Goal: Task Accomplishment & Management: Manage account settings

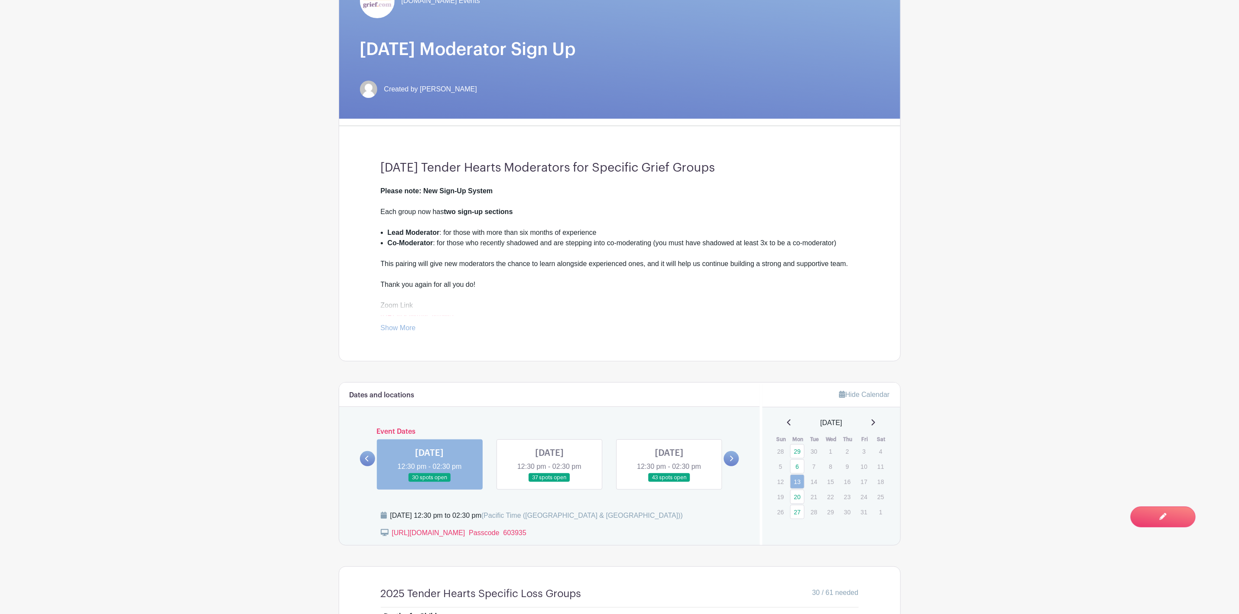
scroll to position [390, 0]
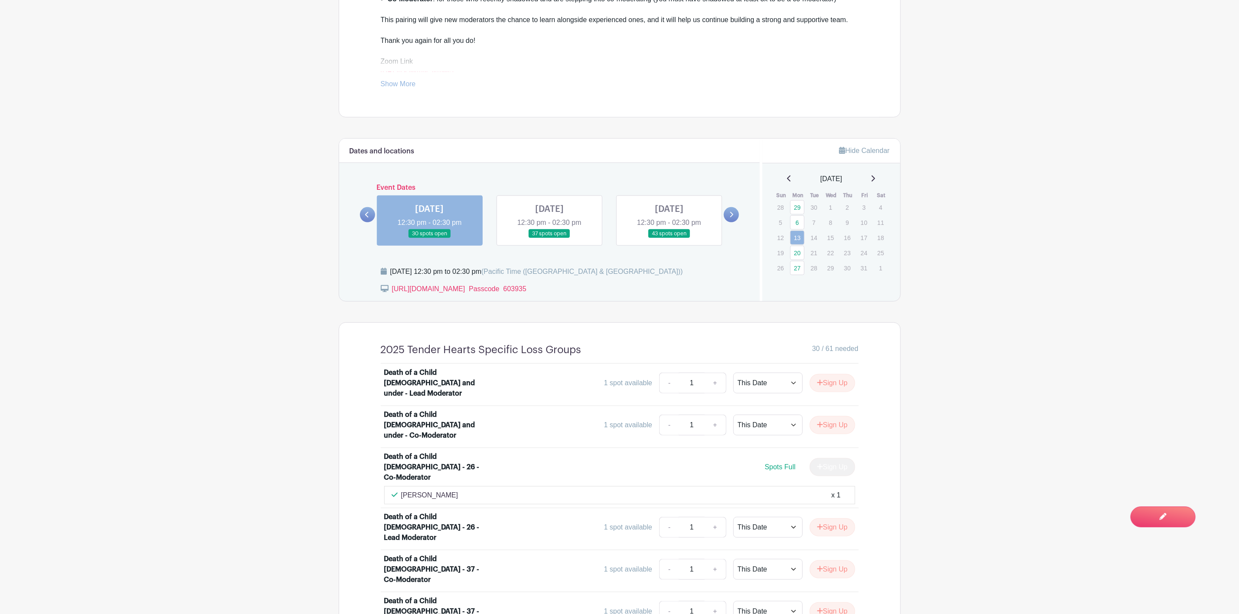
click at [735, 220] on link at bounding box center [731, 214] width 15 height 15
click at [549, 238] on link at bounding box center [549, 238] width 0 height 0
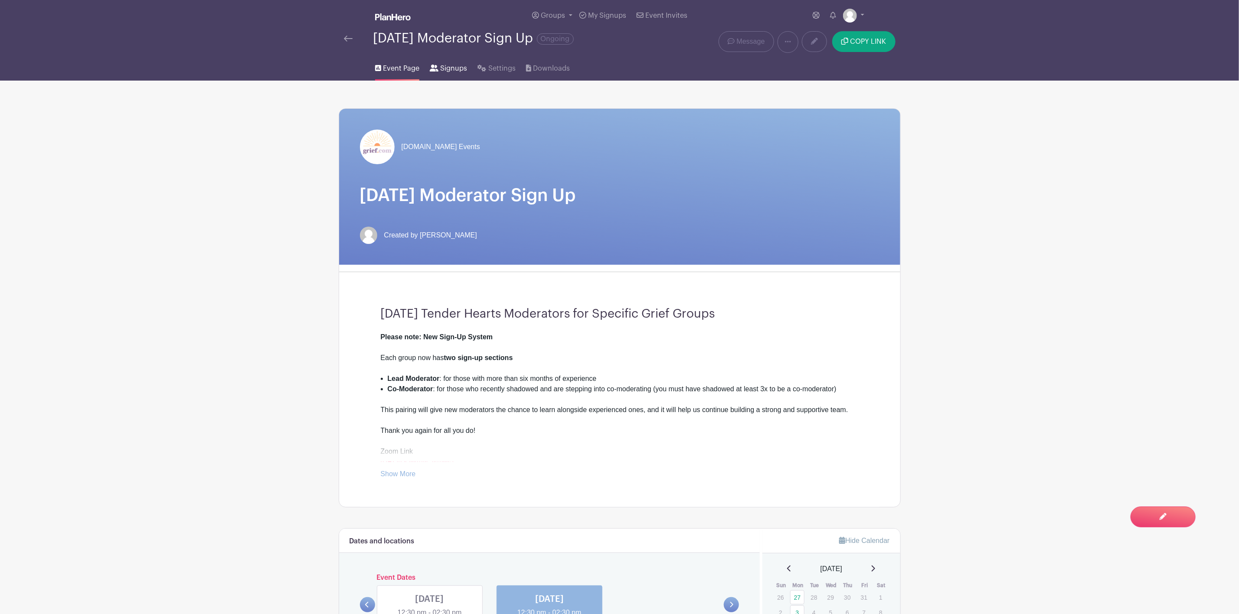
click at [437, 68] on link "Signups" at bounding box center [448, 67] width 37 height 28
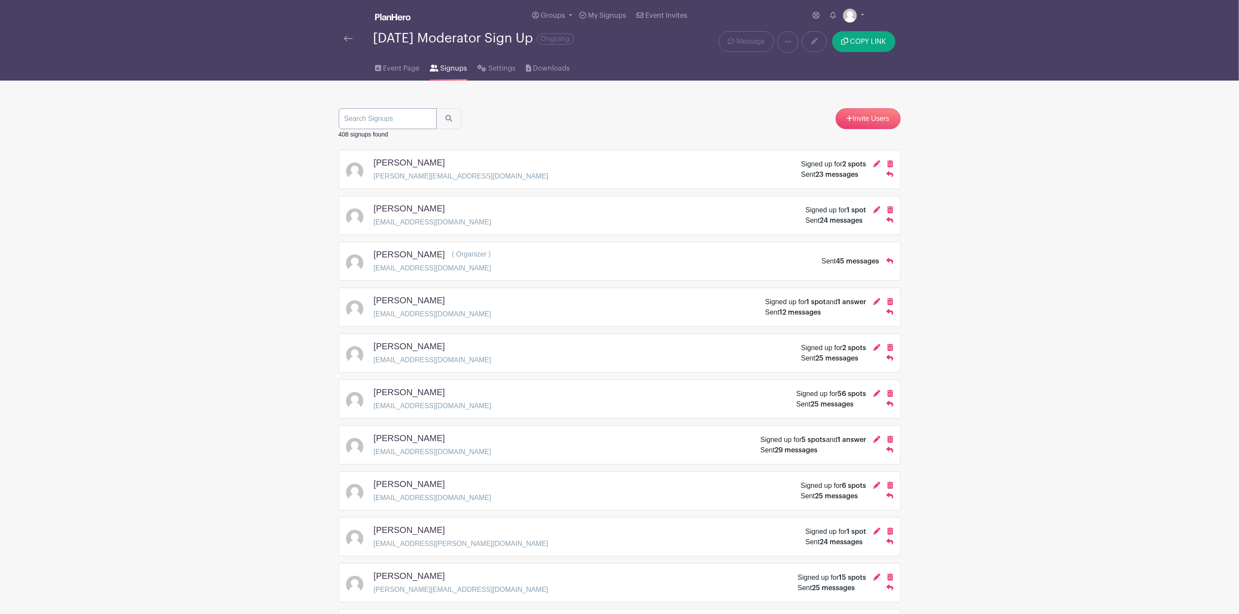
paste input "[EMAIL_ADDRESS][DOMAIN_NAME]"
type input "[EMAIL_ADDRESS][DOMAIN_NAME]"
click at [436, 108] on button "submit" at bounding box center [448, 118] width 25 height 21
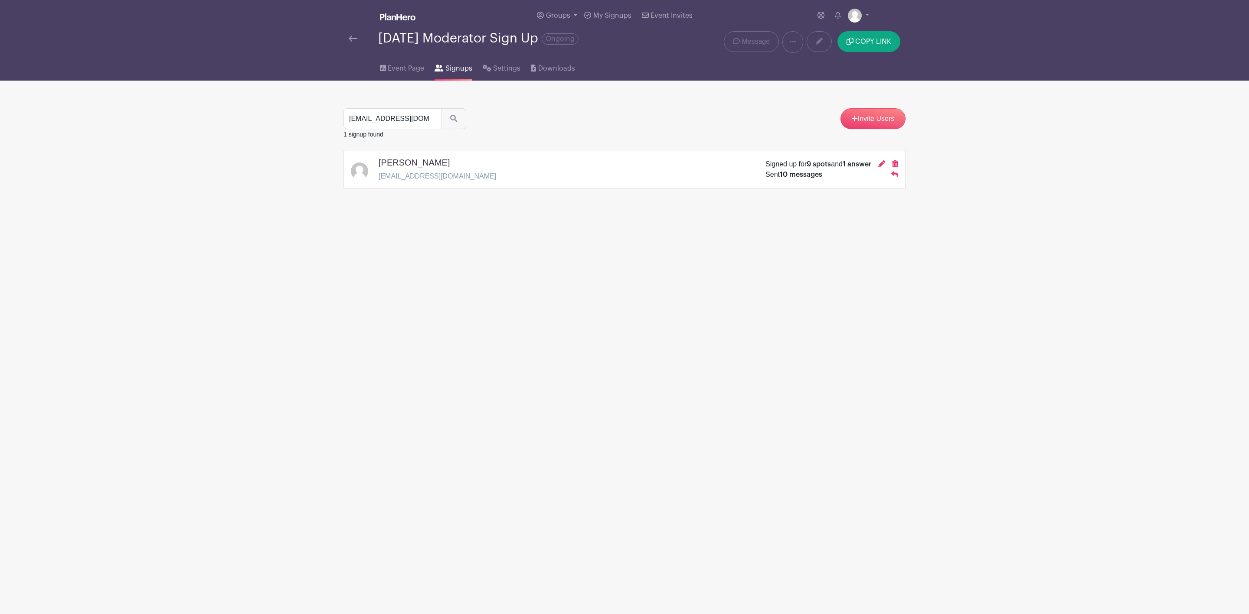
drag, startPoint x: 411, startPoint y: 166, endPoint x: 434, endPoint y: 168, distance: 22.2
click at [412, 167] on h5 "[PERSON_NAME]" at bounding box center [413, 162] width 71 height 10
click at [879, 166] on icon at bounding box center [881, 163] width 7 height 7
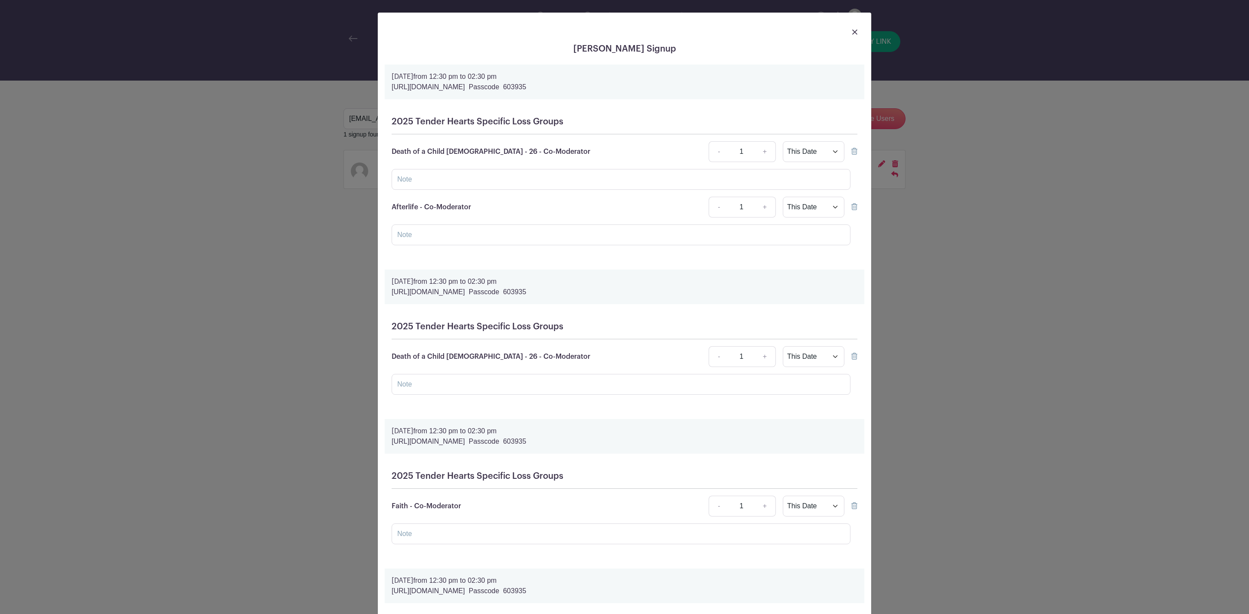
click at [851, 209] on icon at bounding box center [854, 206] width 6 height 7
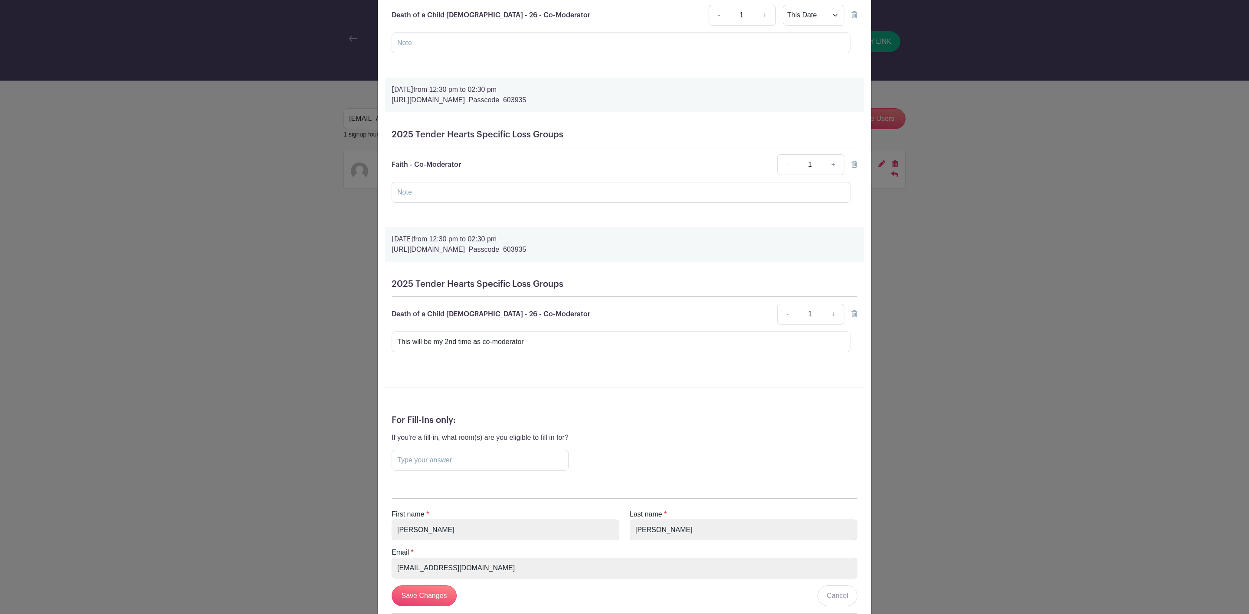
scroll to position [951, 0]
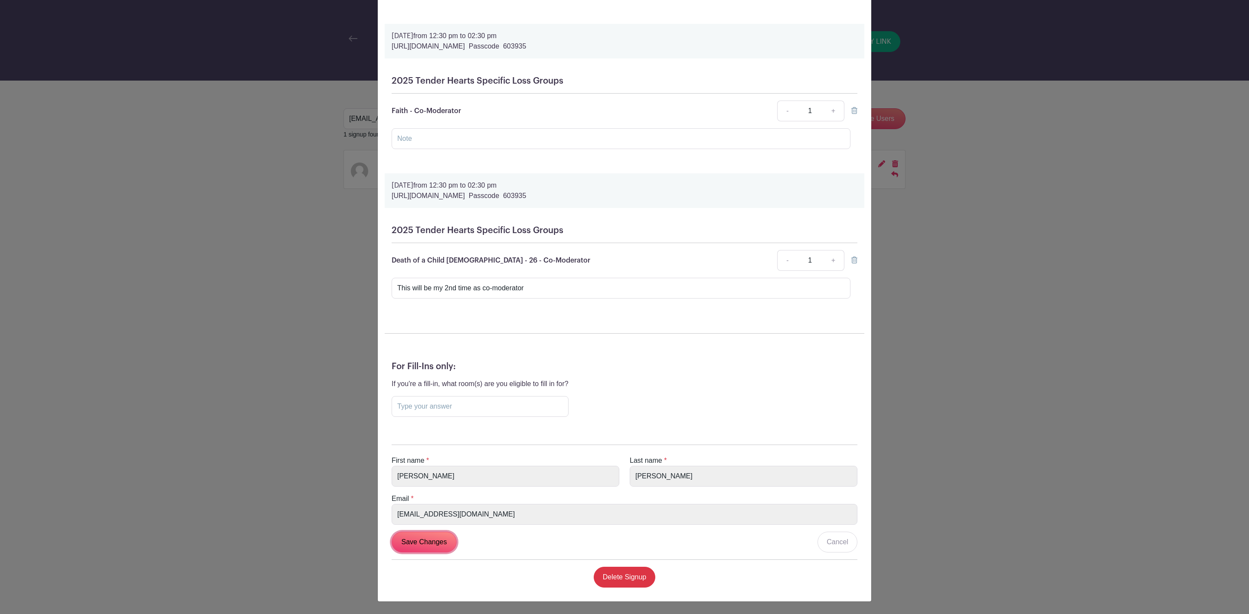
click at [418, 545] on input "Save Changes" at bounding box center [423, 542] width 65 height 21
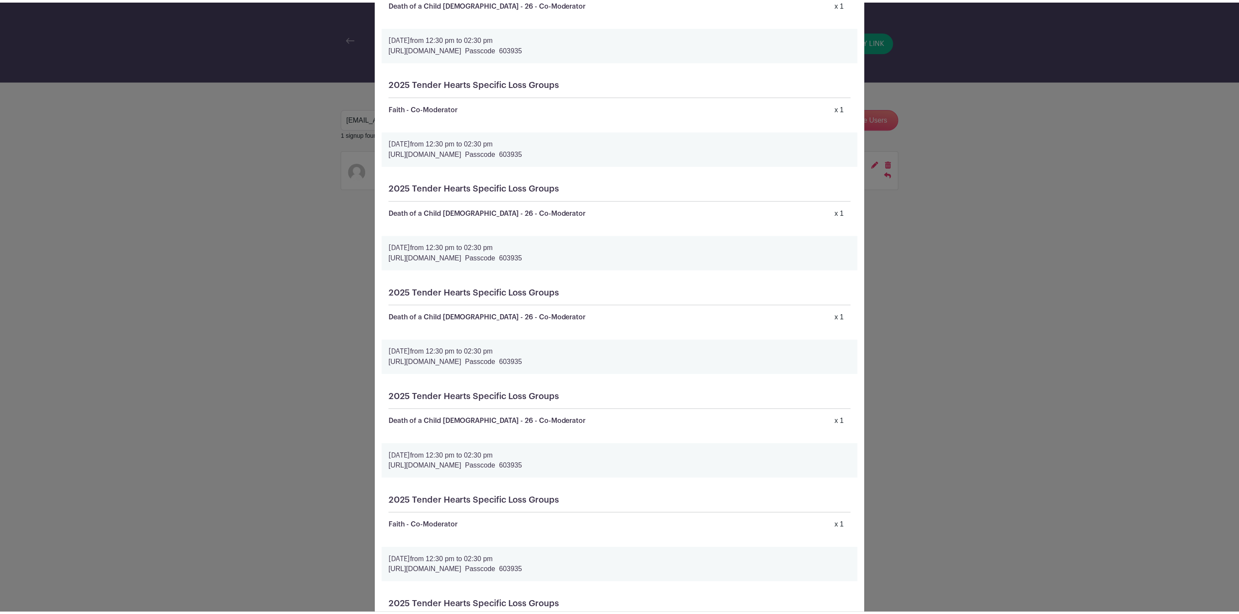
scroll to position [0, 0]
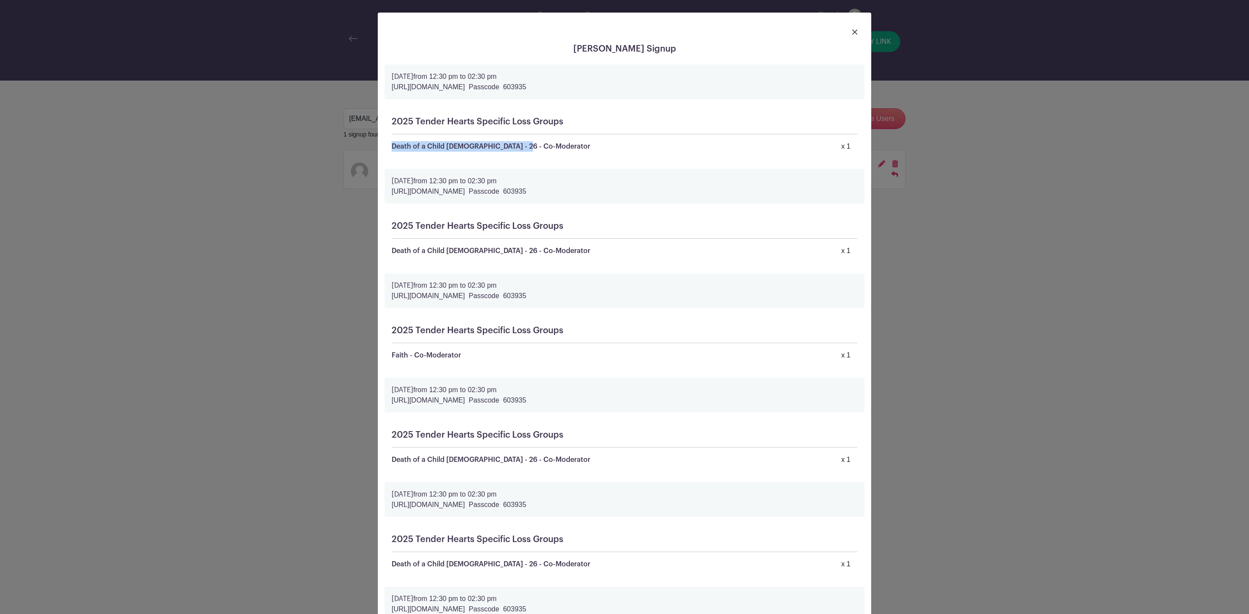
drag, startPoint x: 527, startPoint y: 148, endPoint x: 378, endPoint y: 144, distance: 149.2
click at [385, 145] on div "2025 Tender Hearts Specific Loss Groups Death of a Child [DEMOGRAPHIC_DATA] - 2…" at bounding box center [625, 134] width 480 height 49
copy p "Death of a Child [DEMOGRAPHIC_DATA] - 26 - Co-Moderator"
click at [852, 30] on img at bounding box center [854, 31] width 5 height 5
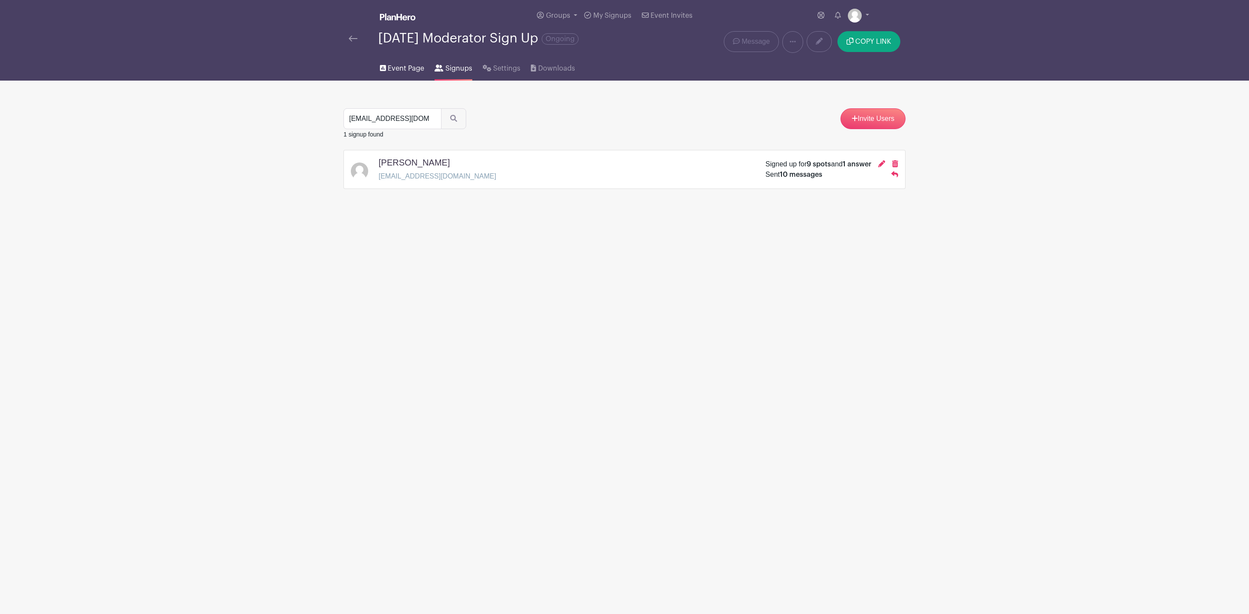
click at [389, 70] on span "Event Page" at bounding box center [406, 68] width 36 height 10
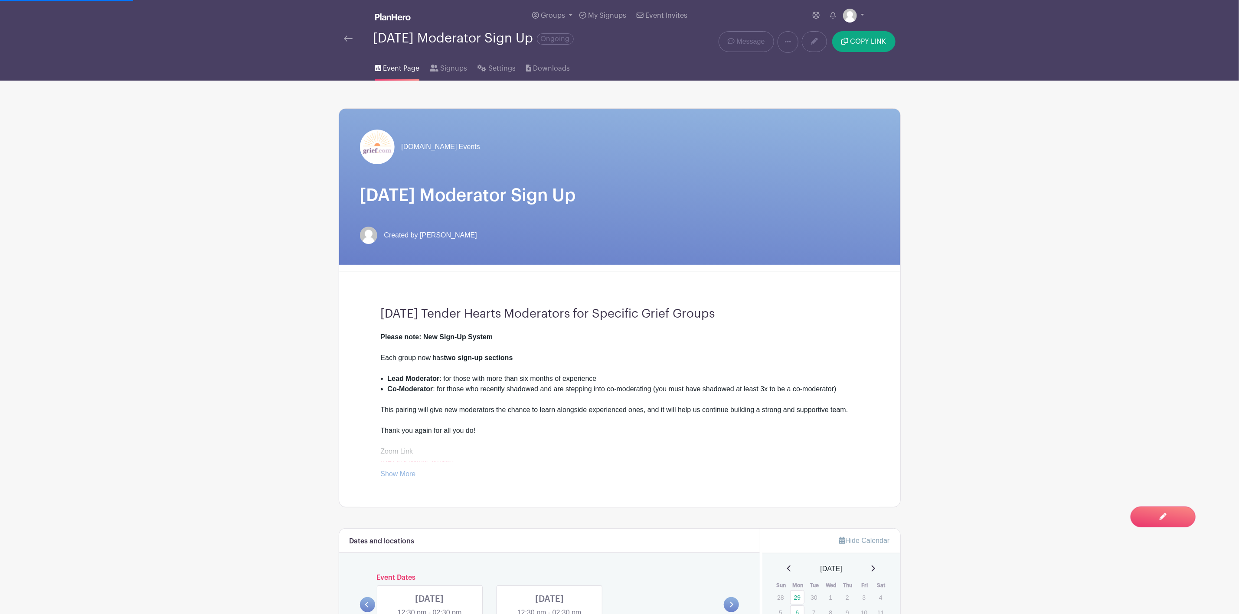
scroll to position [325, 0]
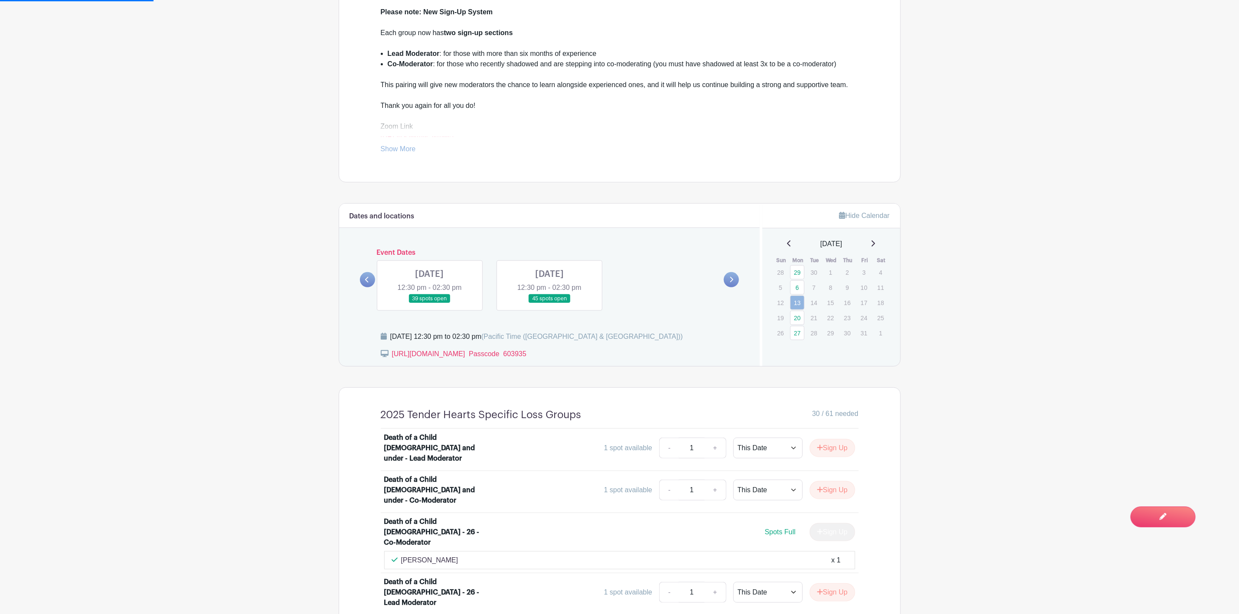
click at [364, 273] on div "Event Dates [DATE] 12:30 pm - 02:30 pm 305 spots open [DATE] 12:30 pm - 02:30 p…" at bounding box center [549, 280] width 379 height 62
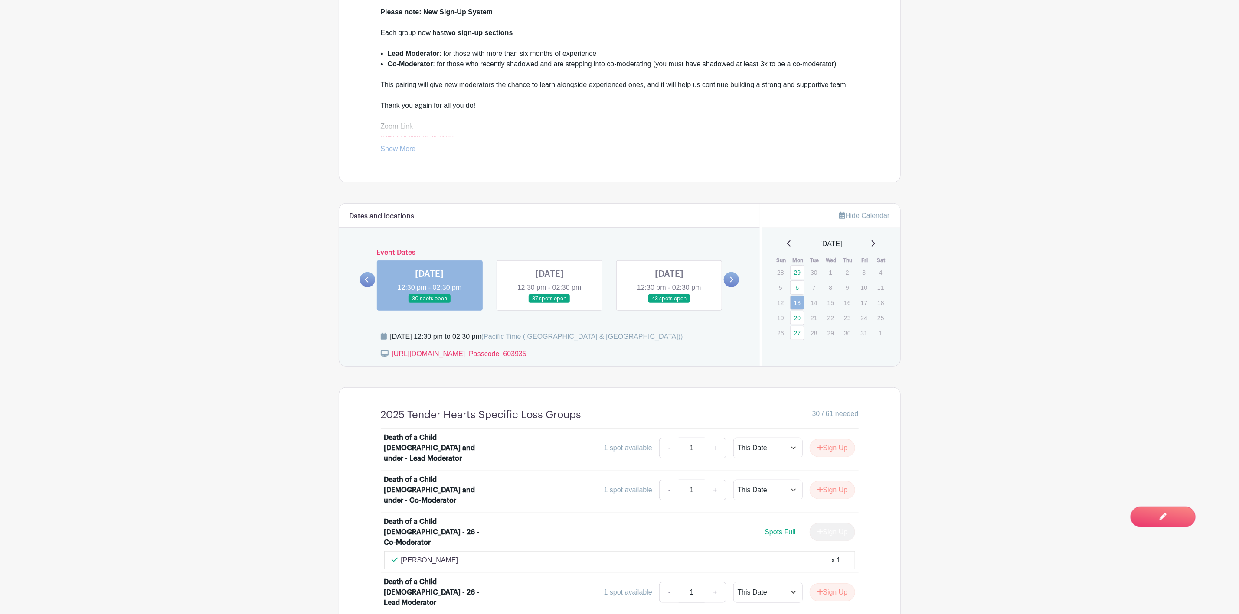
click at [368, 278] on link at bounding box center [367, 279] width 15 height 15
click at [730, 283] on icon at bounding box center [731, 280] width 4 height 7
